Goal: Understand process/instructions

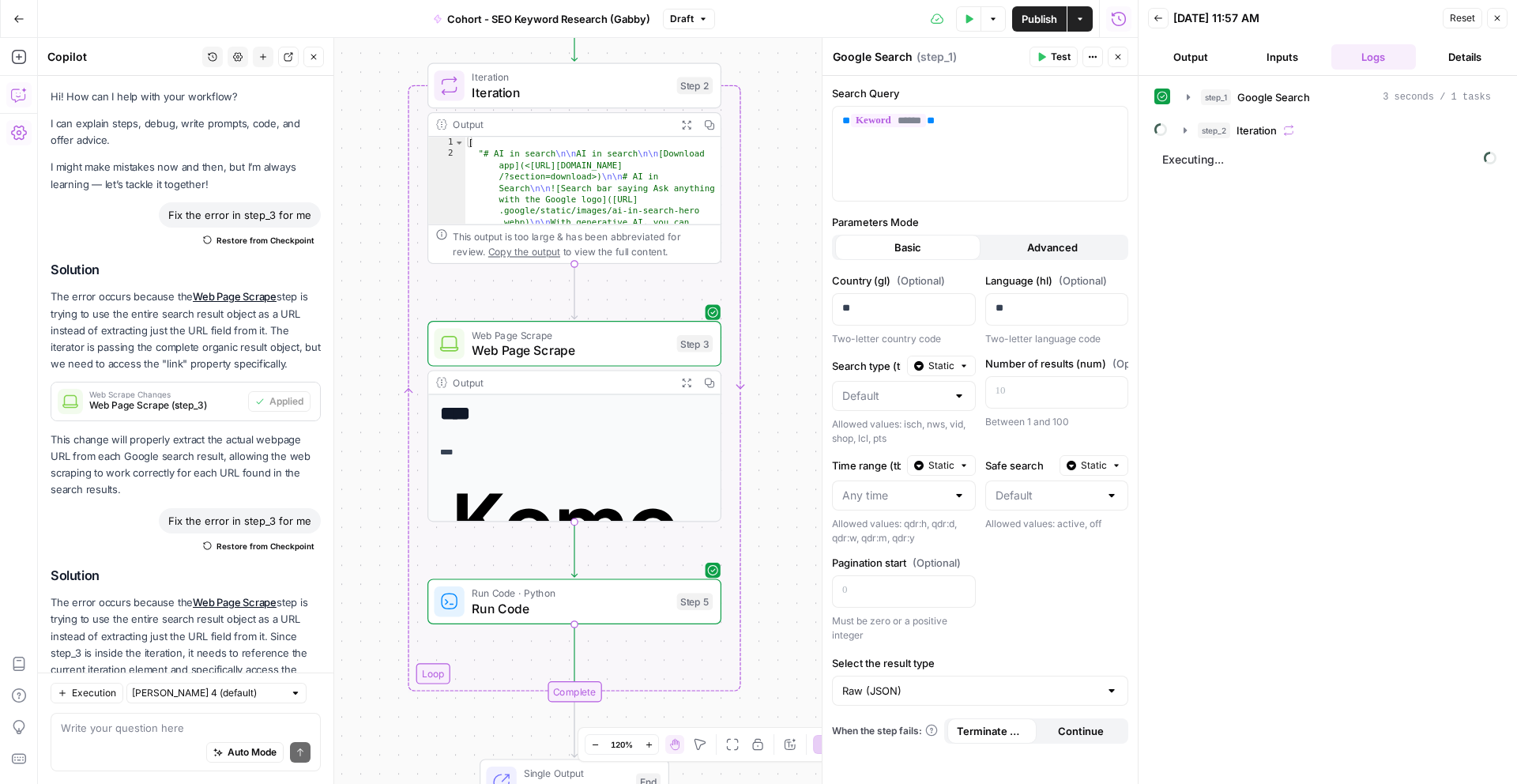
scroll to position [458, 0]
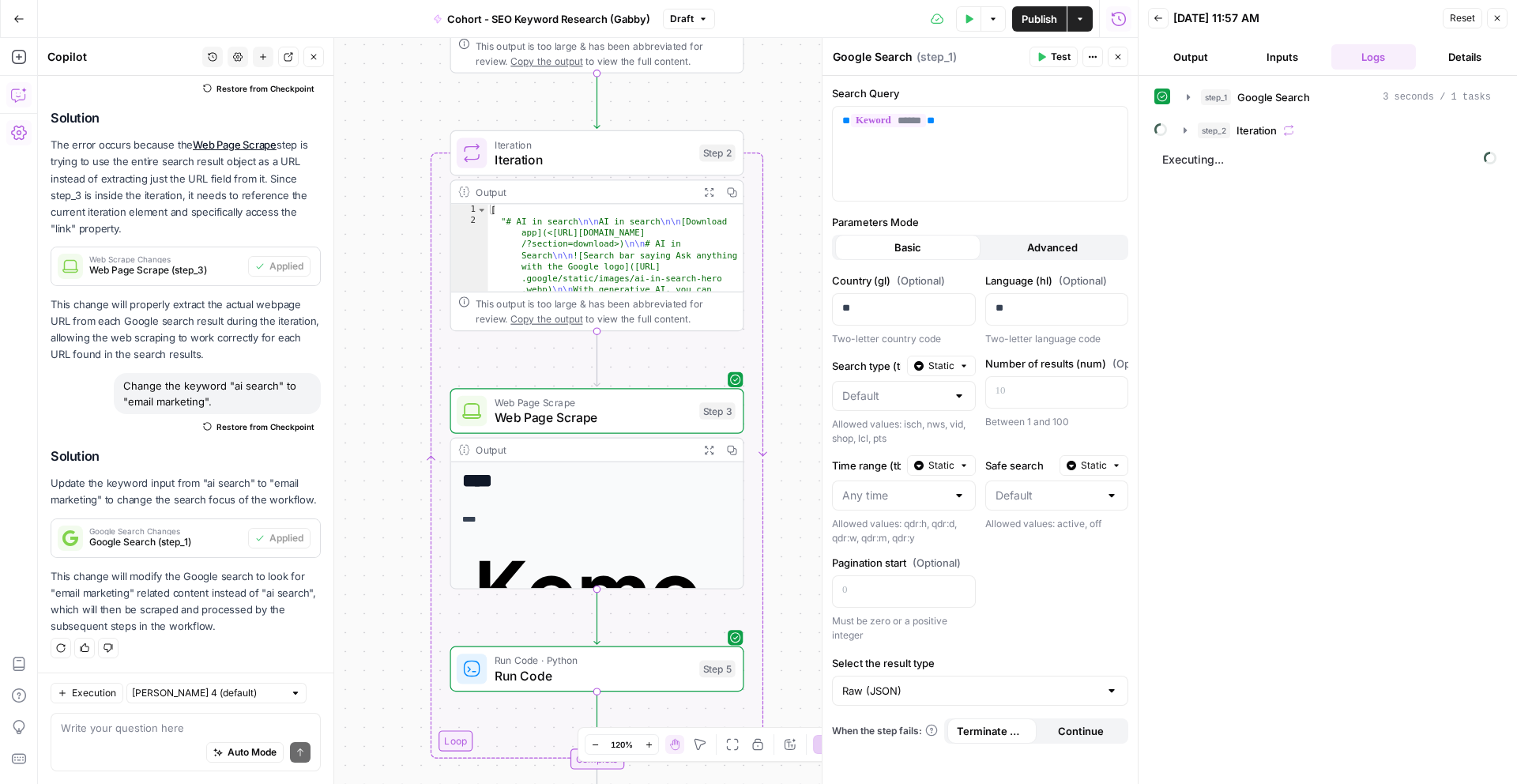
click at [23, 35] on div "Go Back" at bounding box center [19, 19] width 38 height 37
click at [22, 31] on button "Go Back" at bounding box center [19, 19] width 28 height 28
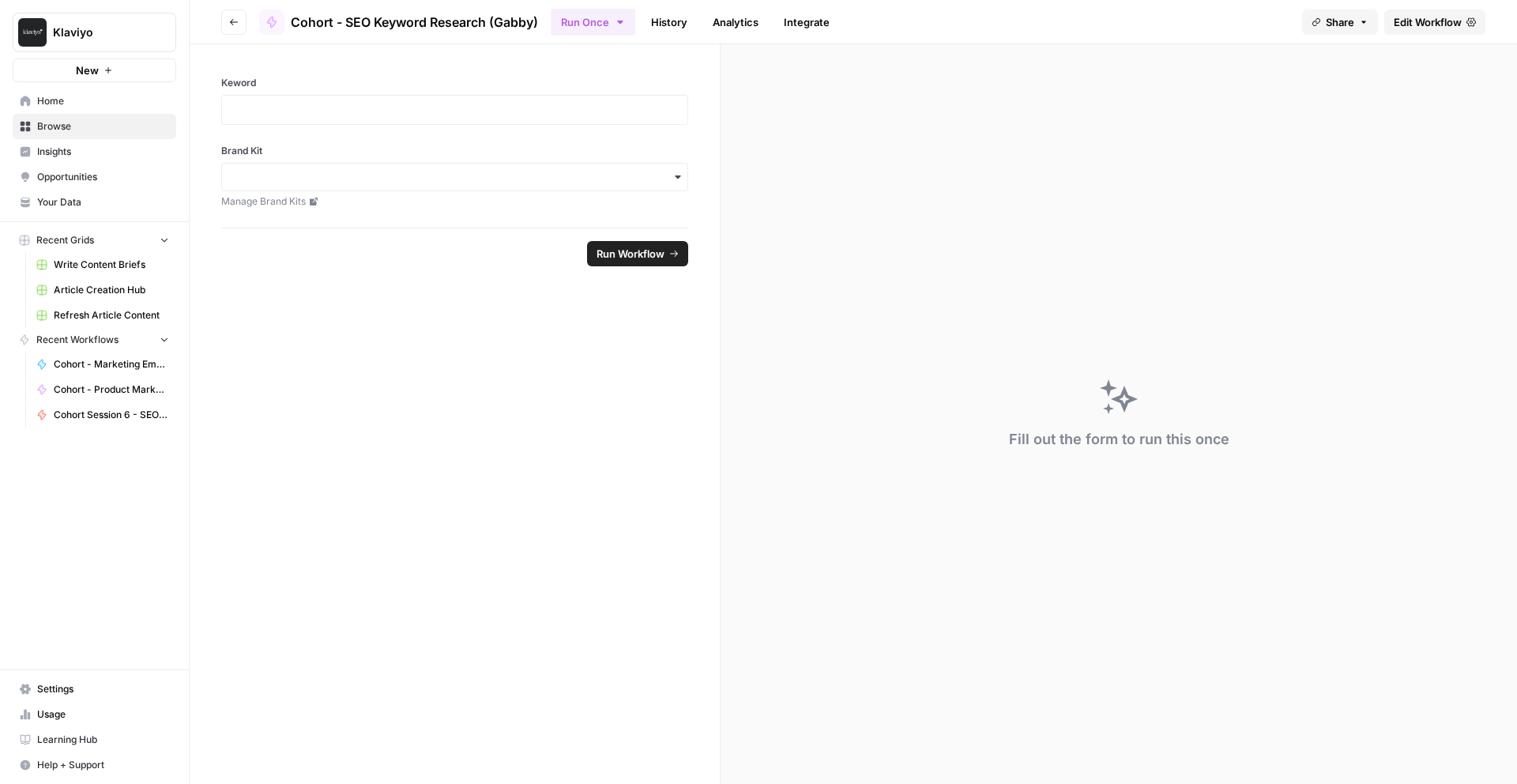
click at [59, 130] on span "Browse" at bounding box center [102, 126] width 132 height 15
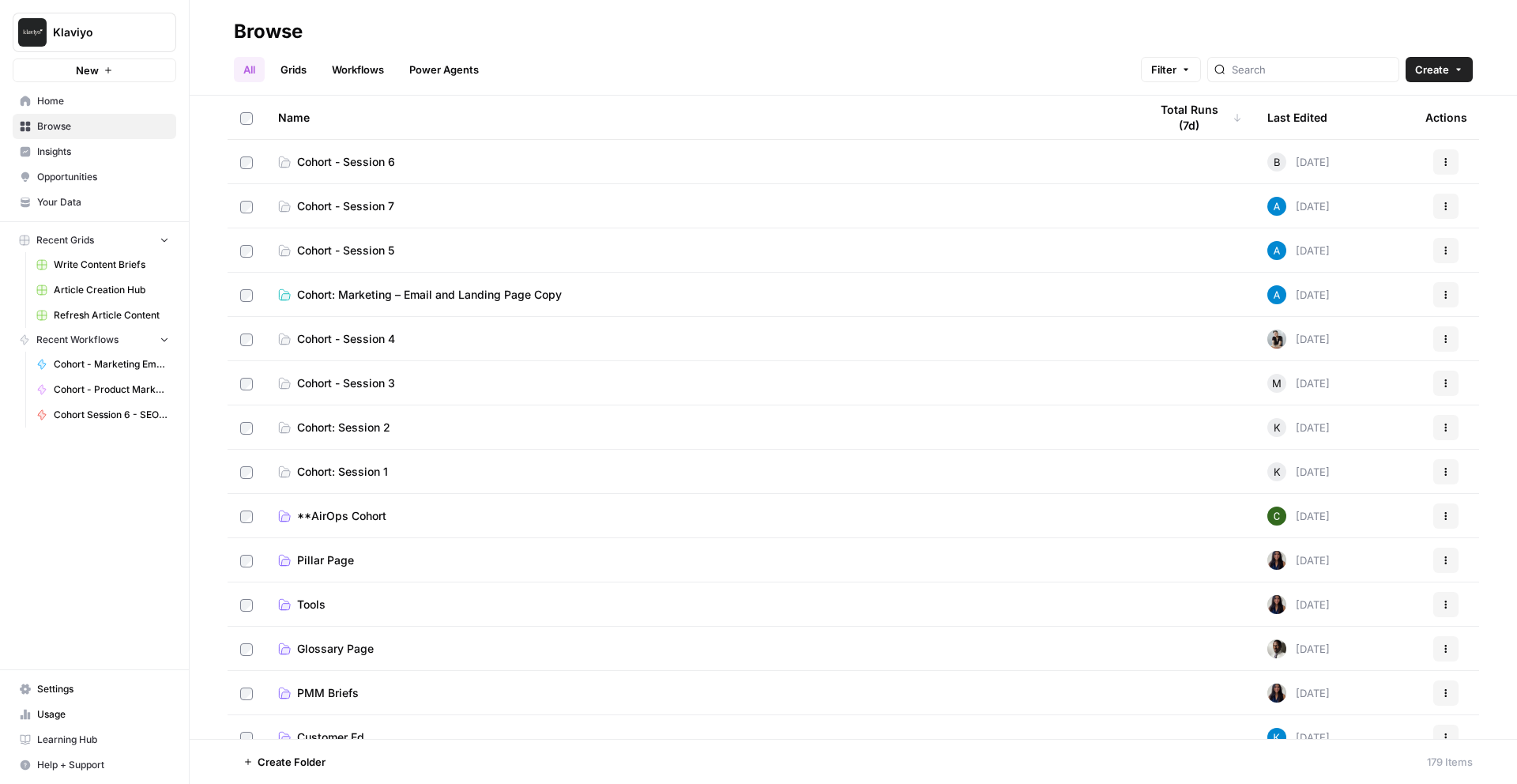
click at [60, 185] on link "Opportunities" at bounding box center [95, 177] width 164 height 25
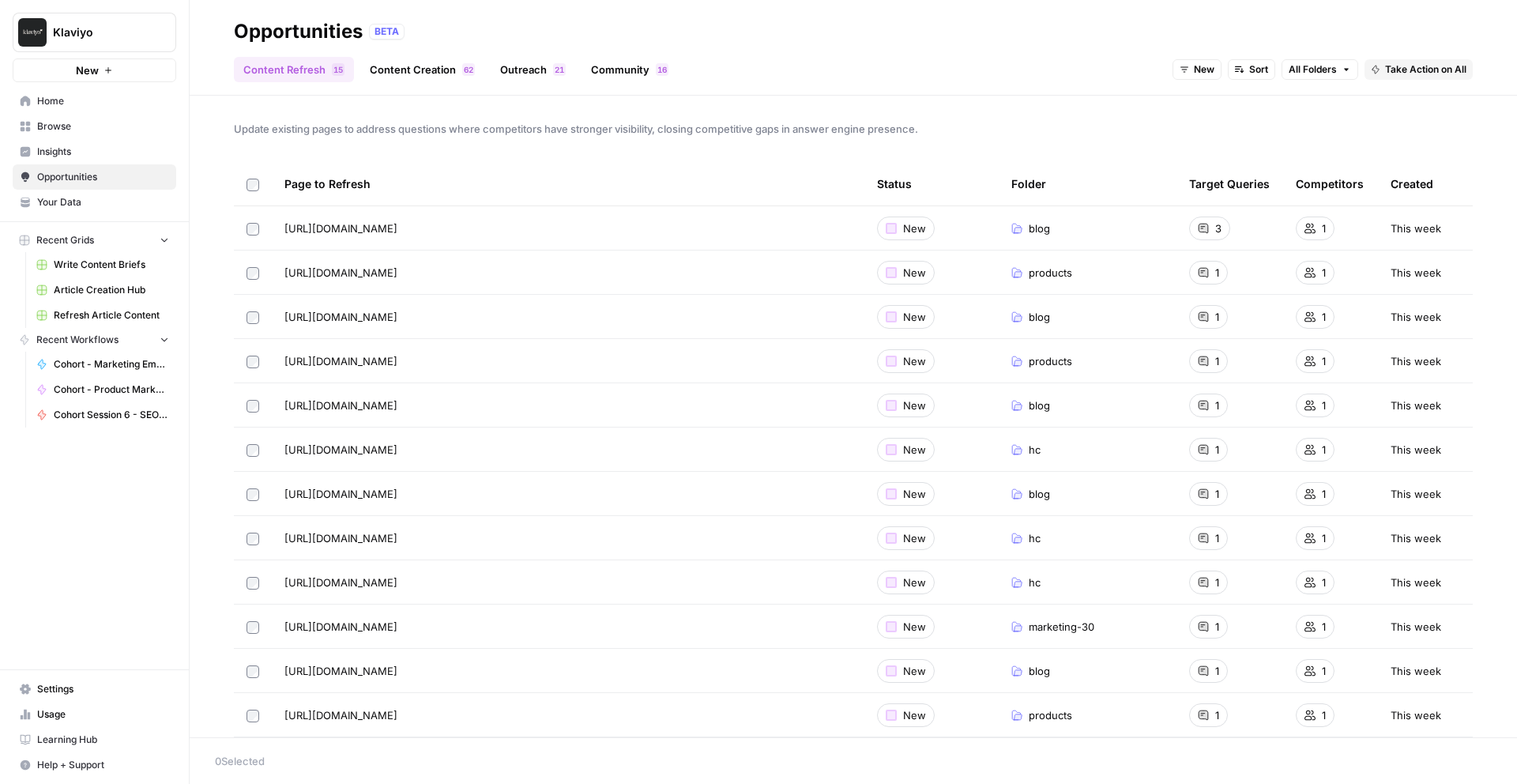
click at [429, 65] on link "Content Creation 2 6" at bounding box center [422, 69] width 124 height 25
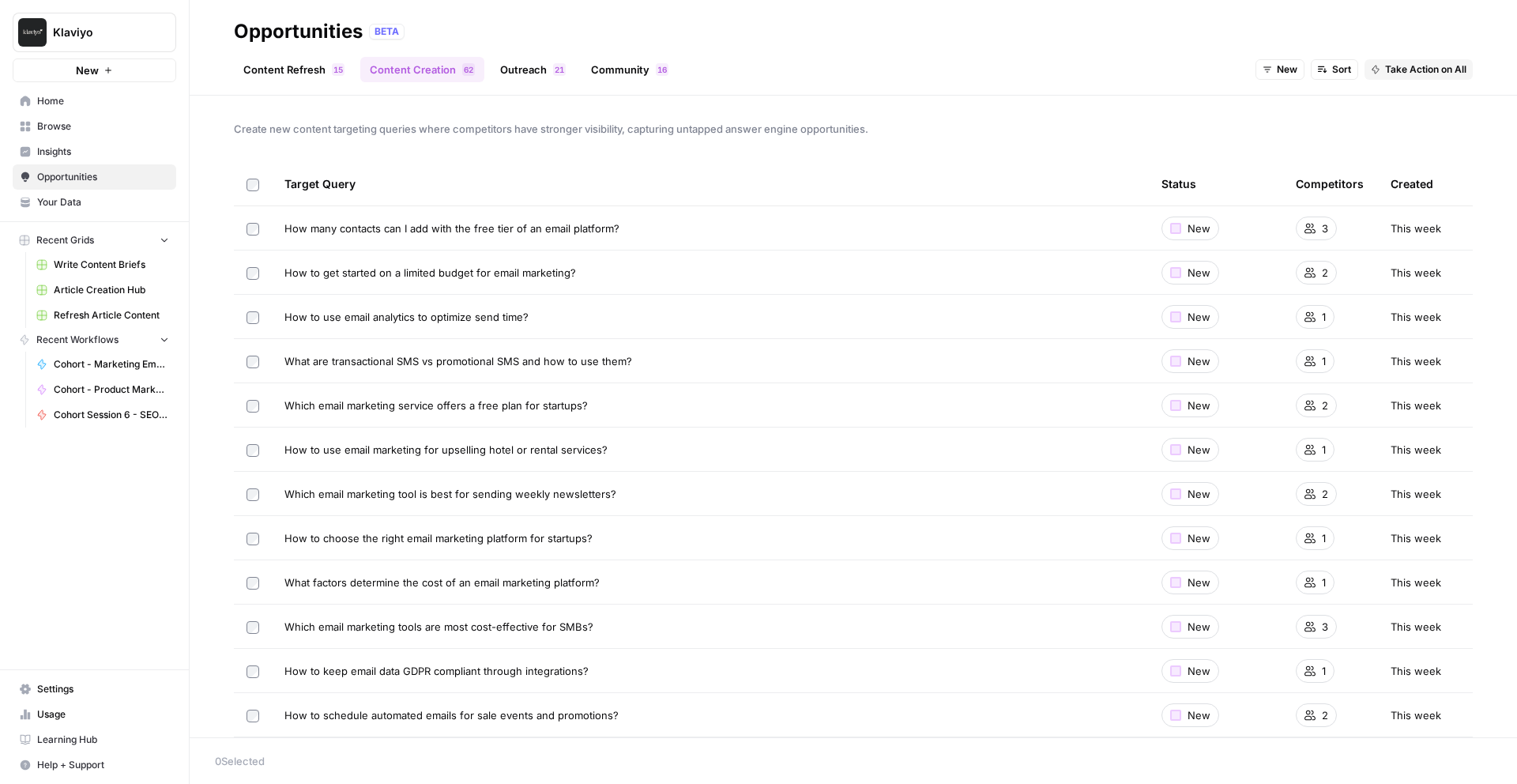
click at [607, 60] on link "Community 6 1" at bounding box center [629, 69] width 96 height 25
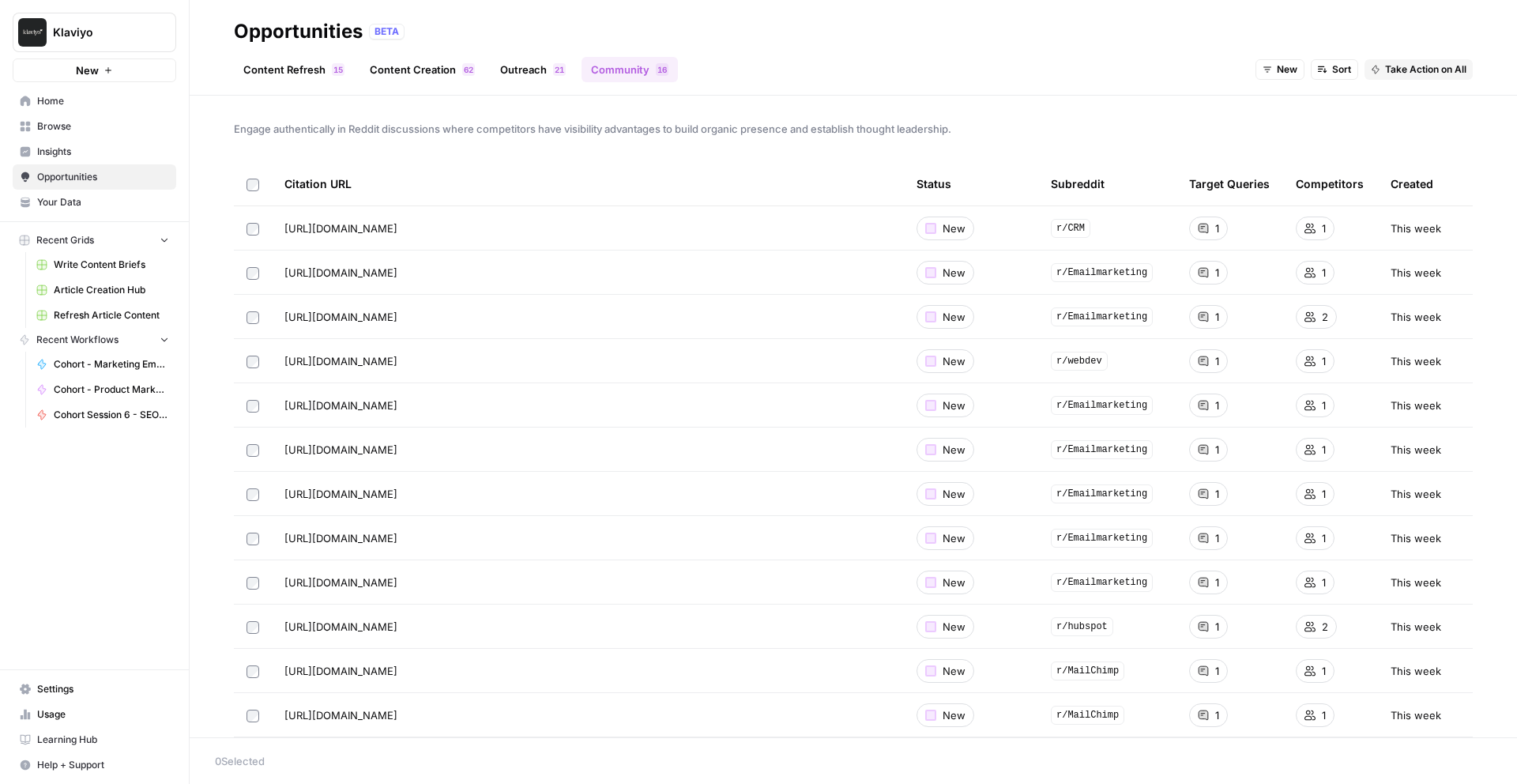
click at [61, 211] on link "Your Data" at bounding box center [95, 203] width 164 height 25
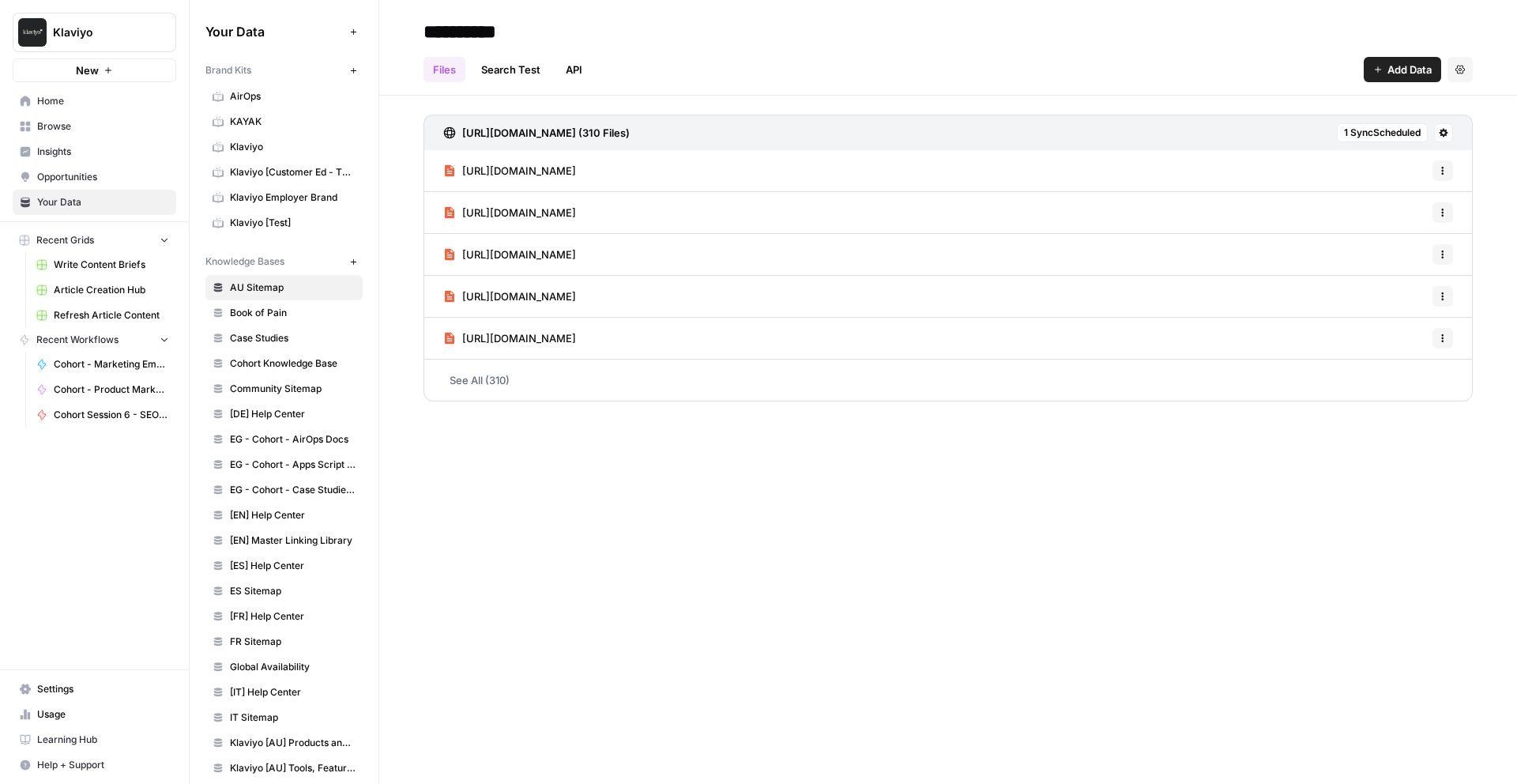
click at [87, 102] on span "Home" at bounding box center [102, 101] width 132 height 15
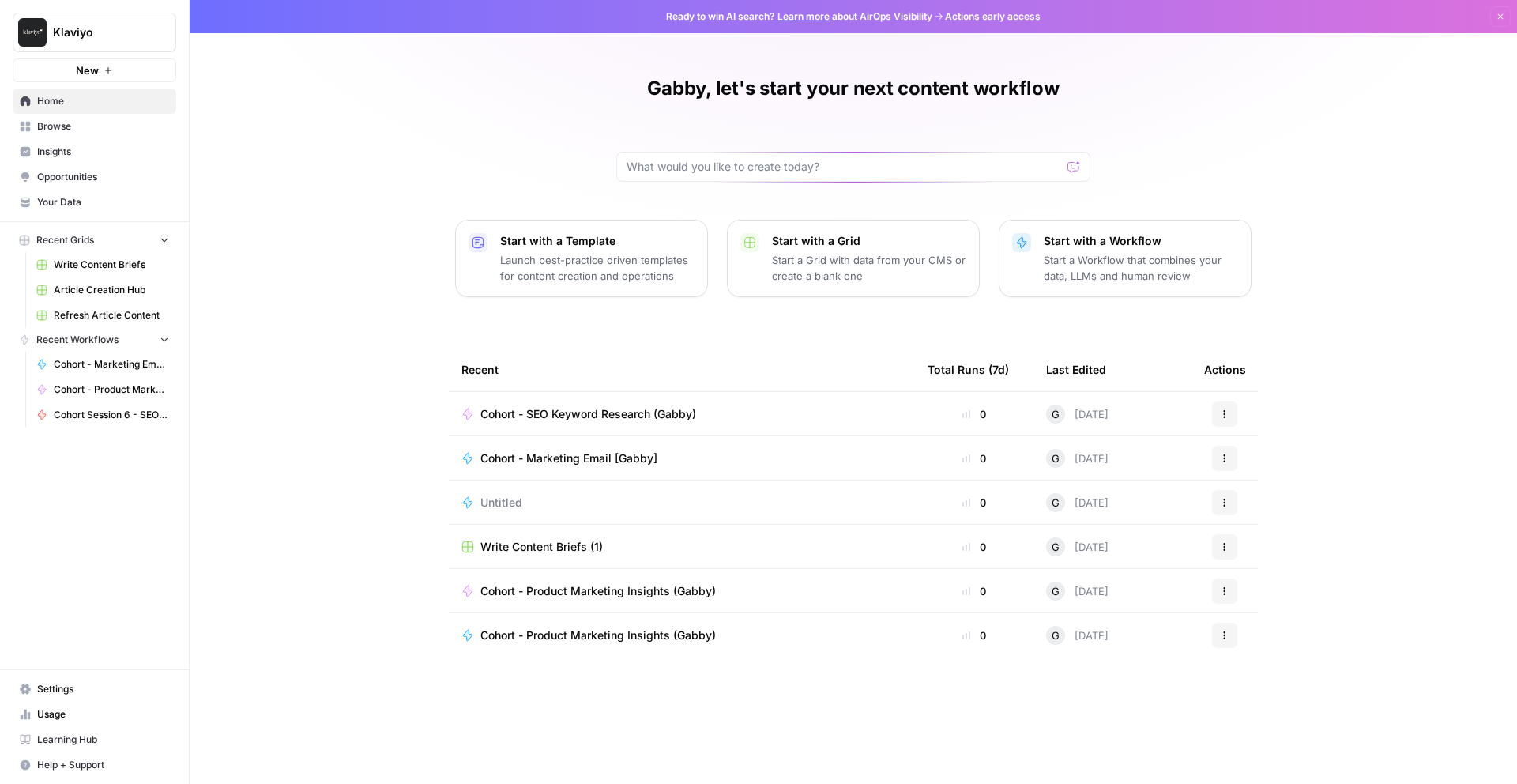
click at [604, 239] on p "Start with a Template" at bounding box center [597, 241] width 195 height 16
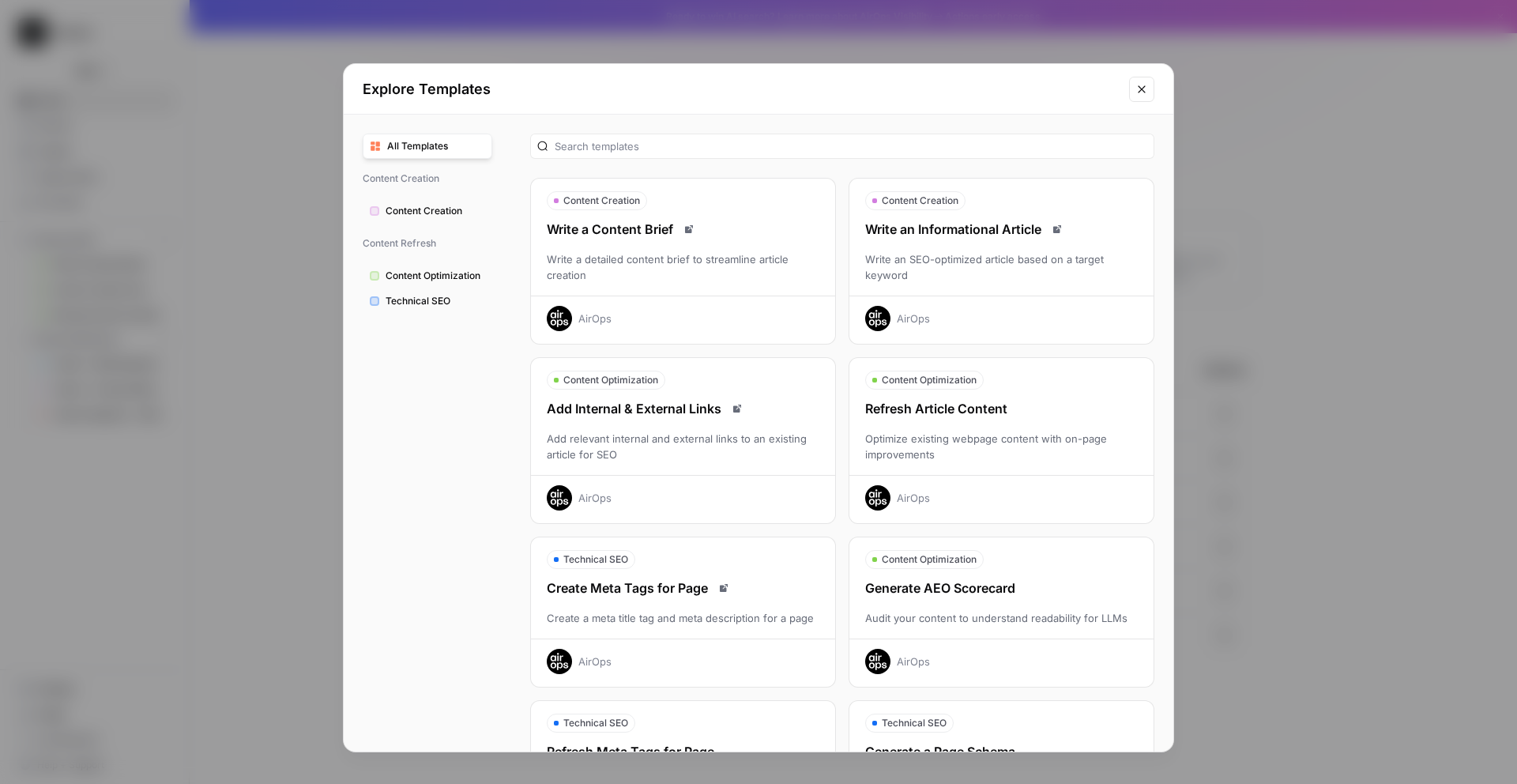
scroll to position [298, 0]
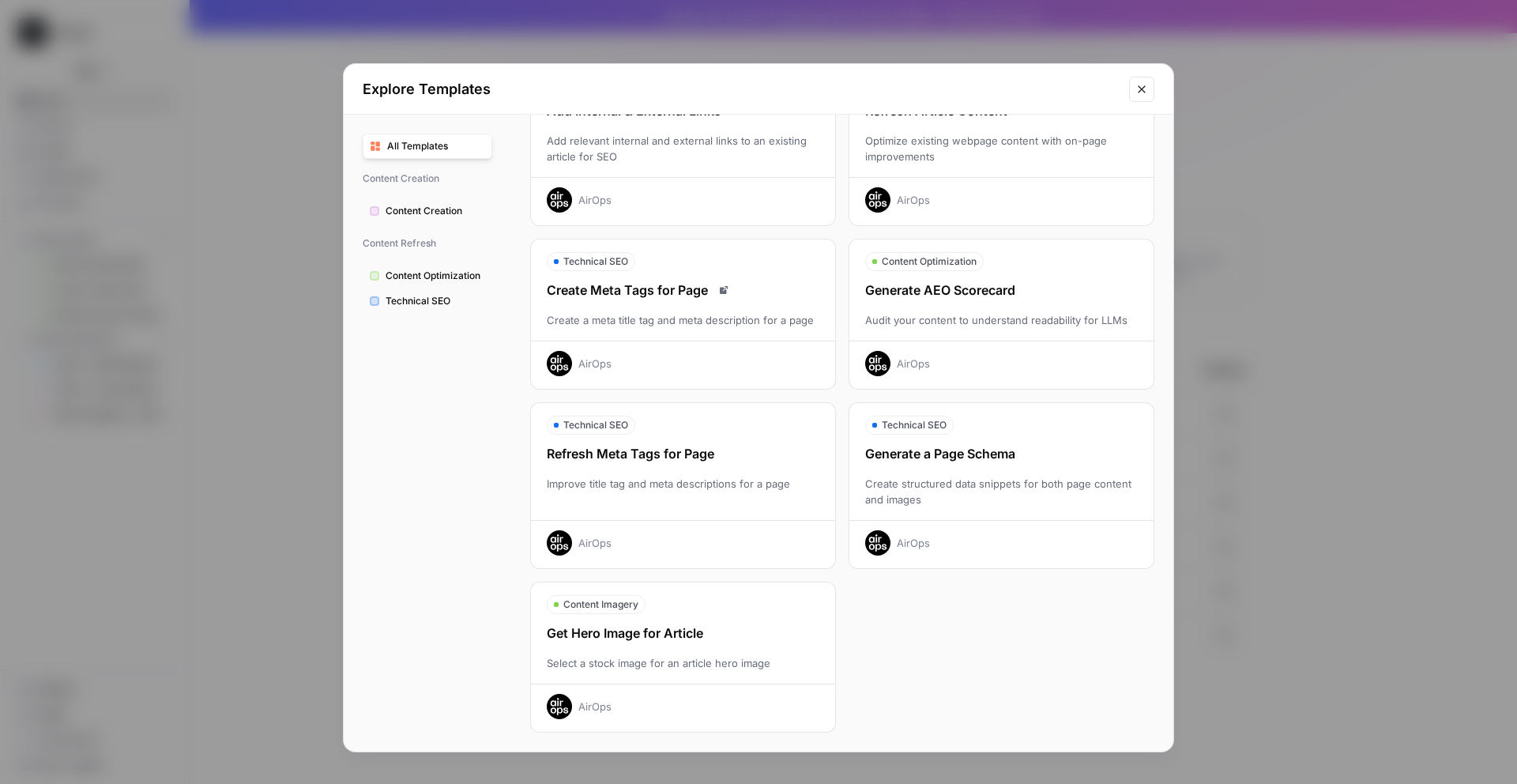
click at [436, 290] on button "Technical SEO" at bounding box center [427, 301] width 130 height 25
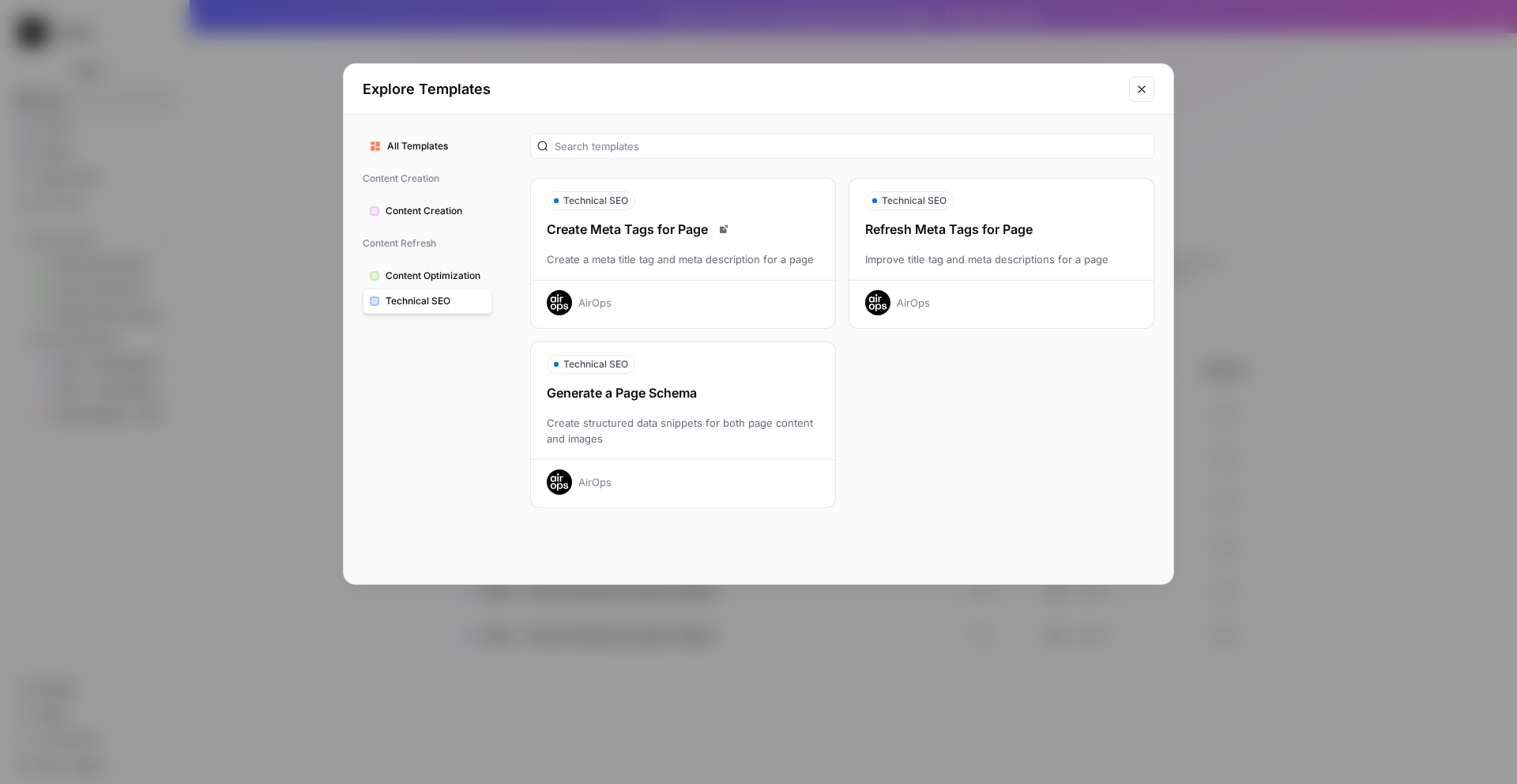
click at [441, 278] on span "Content Optimization" at bounding box center [436, 276] width 99 height 15
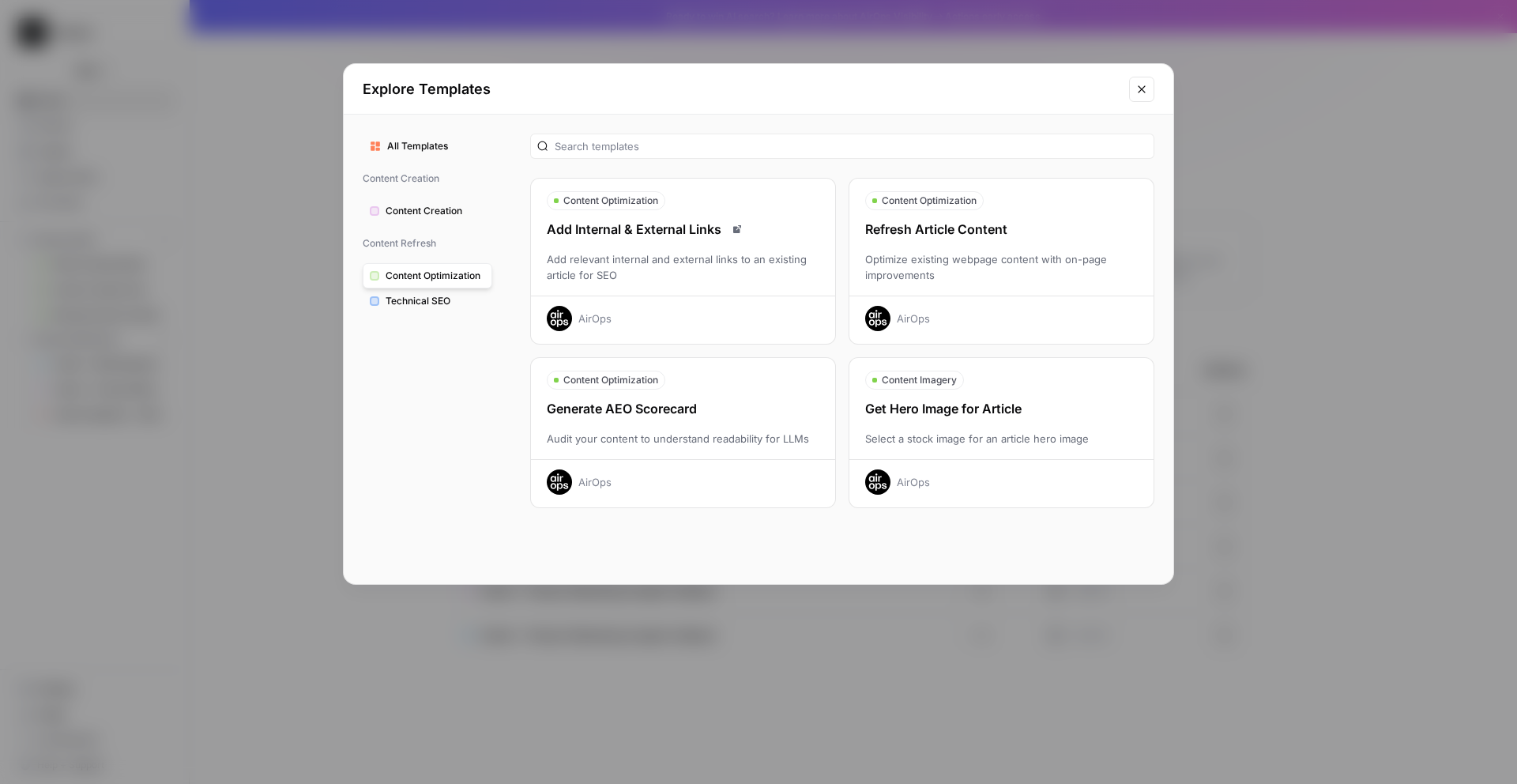
click at [397, 212] on span "Content Creation" at bounding box center [436, 210] width 99 height 15
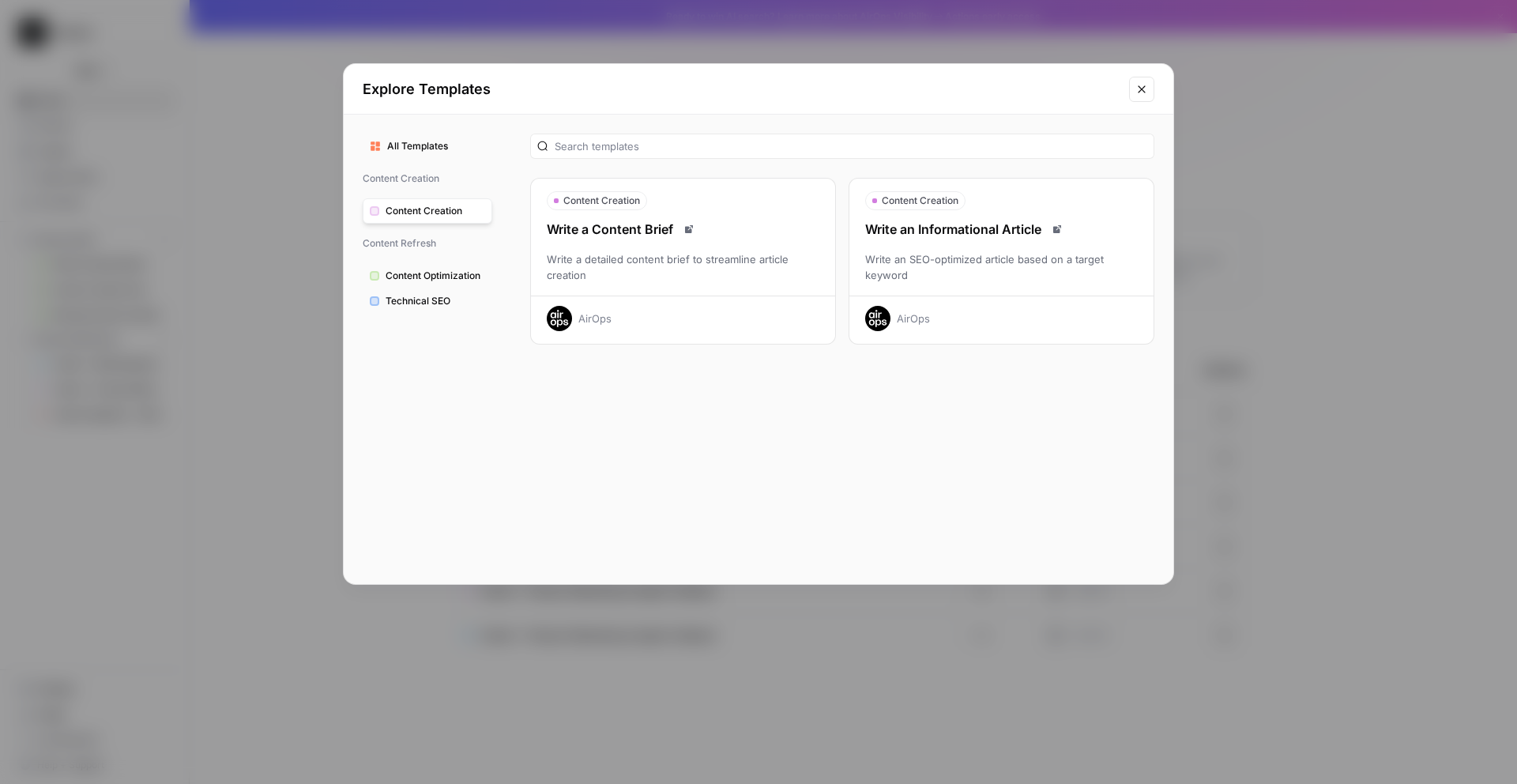
click at [429, 277] on span "Content Optimization" at bounding box center [436, 276] width 99 height 15
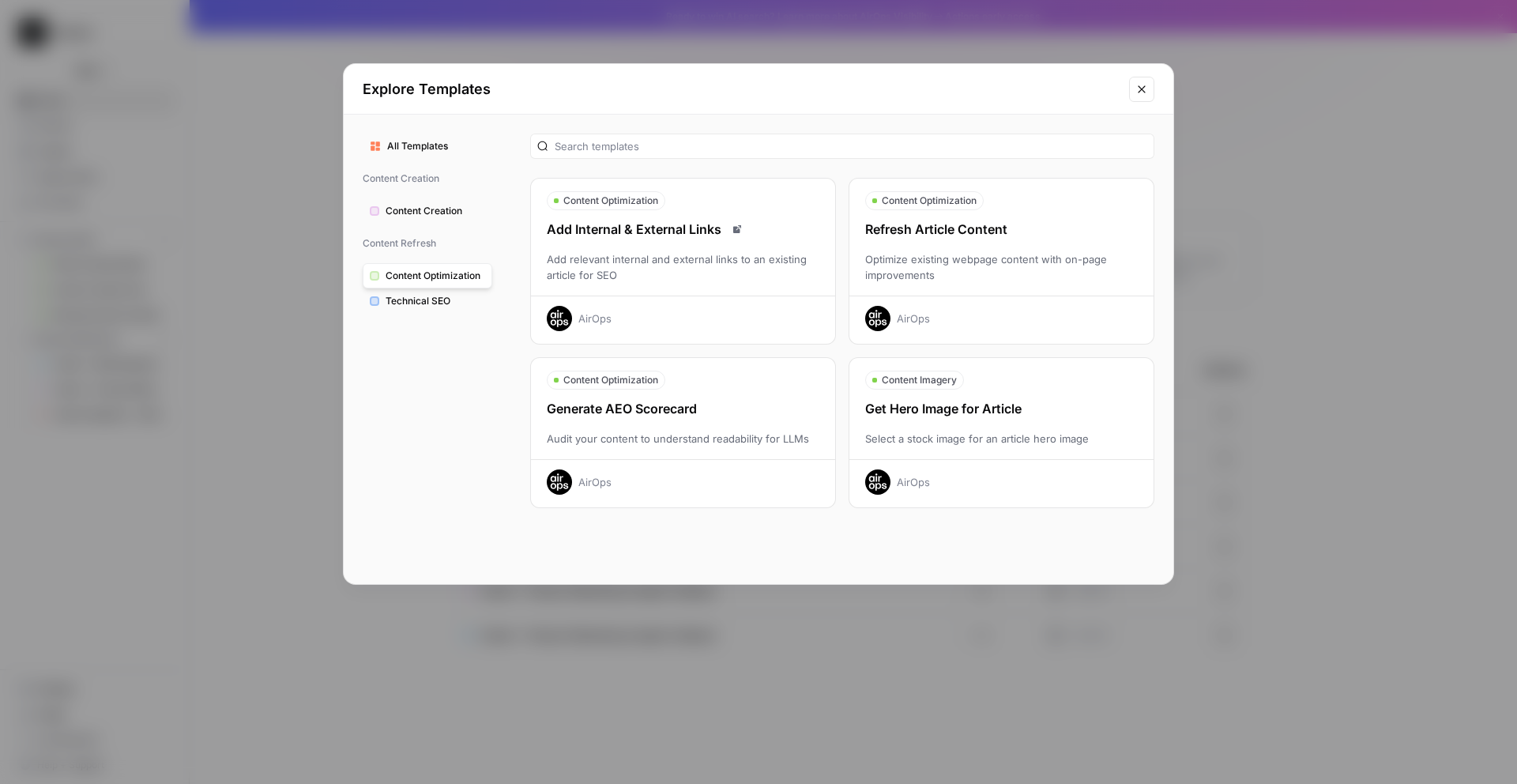
click at [1144, 88] on icon "Close modal" at bounding box center [1141, 89] width 13 height 13
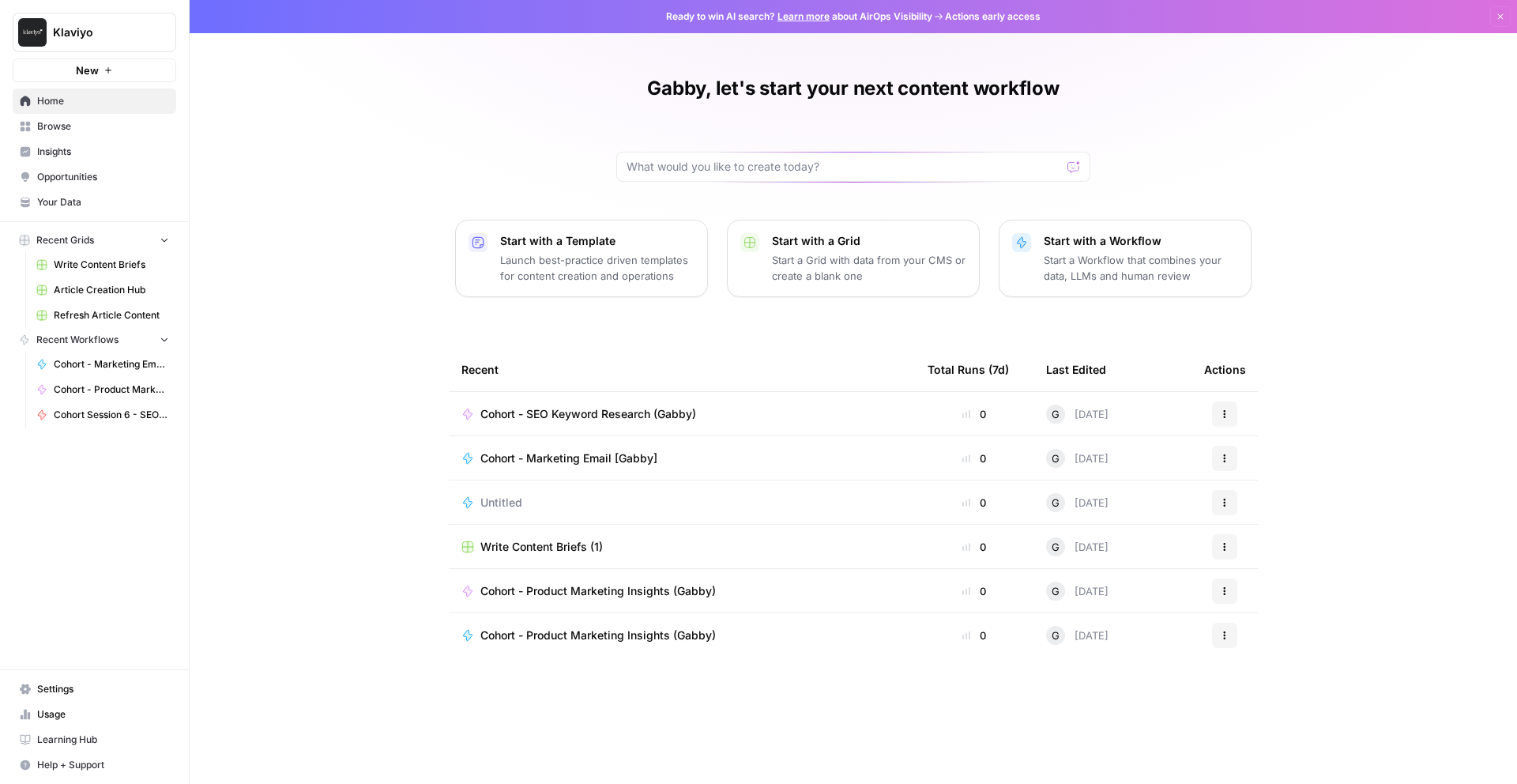
click at [630, 254] on p "Launch best-practice driven templates for content creation and operations" at bounding box center [597, 268] width 195 height 31
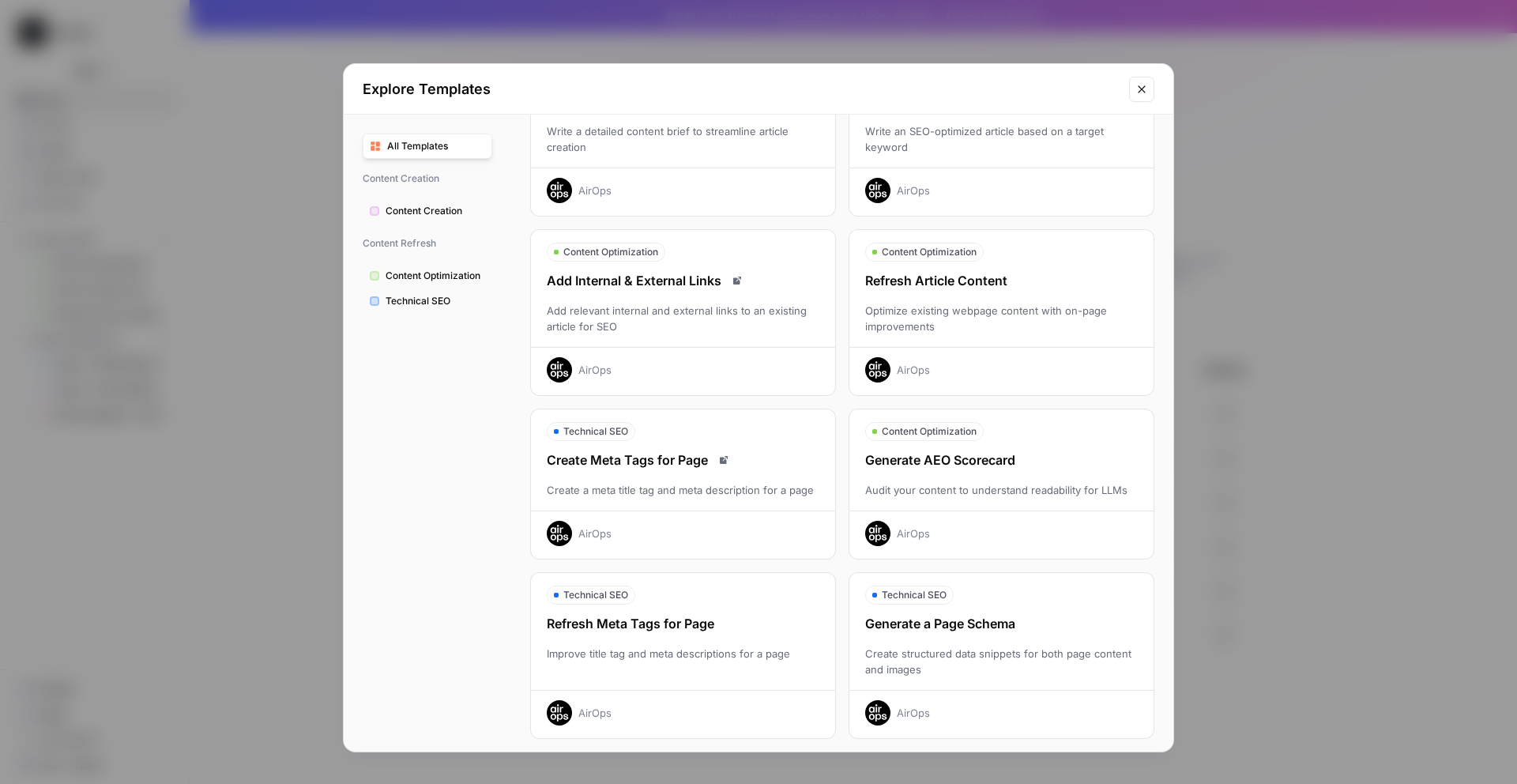
scroll to position [298, 0]
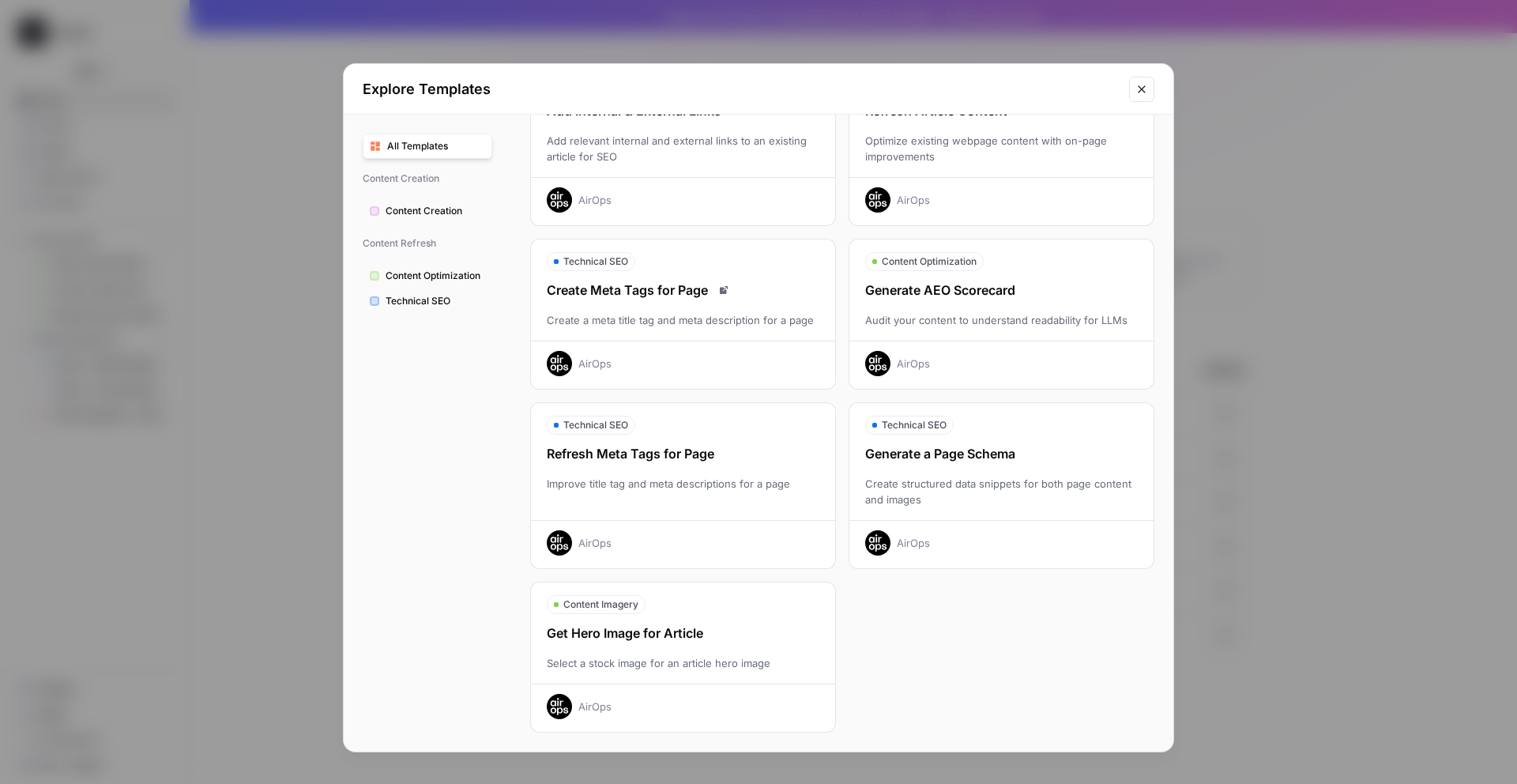
click at [1142, 83] on icon "Close modal" at bounding box center [1141, 89] width 13 height 13
